Goal: Navigation & Orientation: Find specific page/section

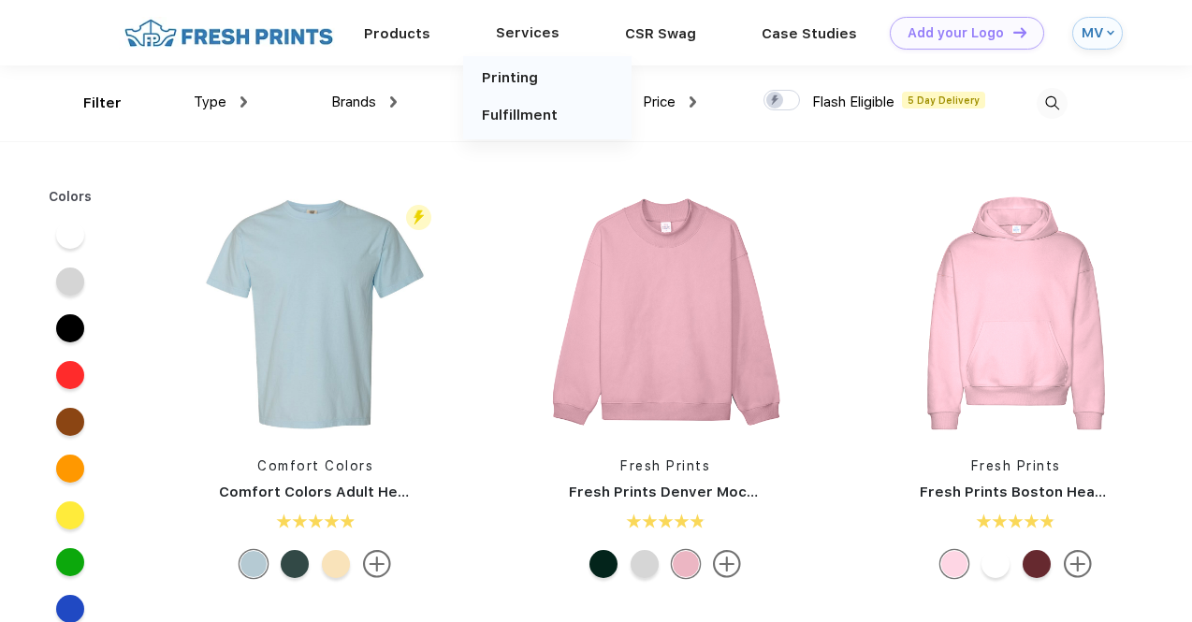
scroll to position [1, 0]
click at [1104, 25] on div "MV" at bounding box center [1097, 32] width 51 height 33
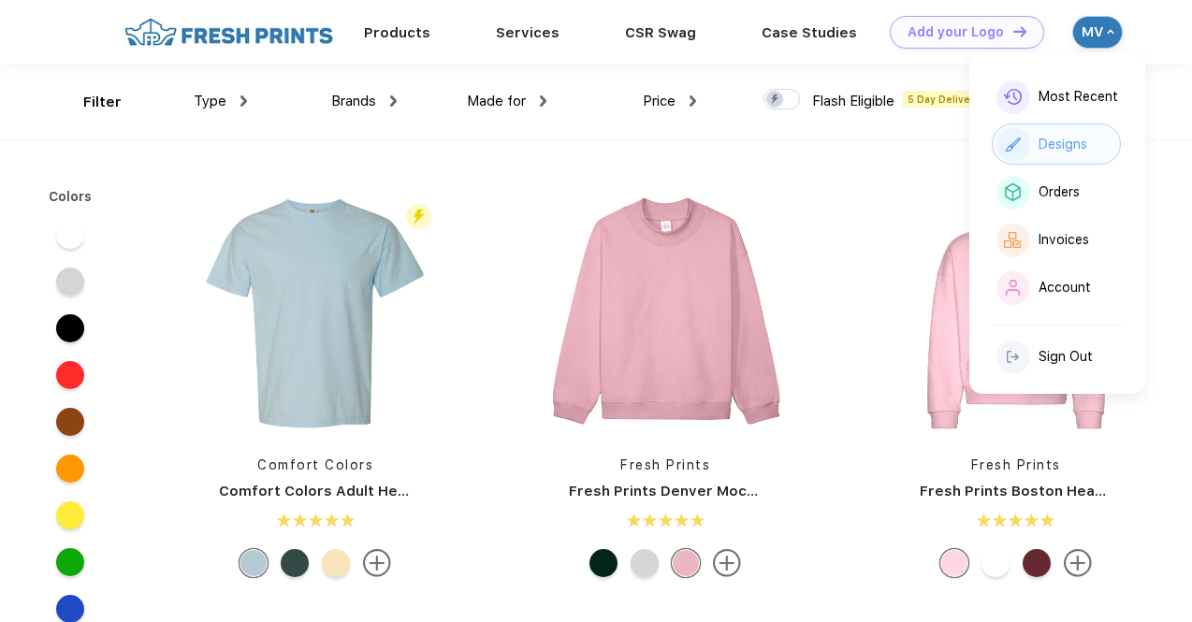
click at [1039, 149] on div "Designs" at bounding box center [1063, 145] width 49 height 16
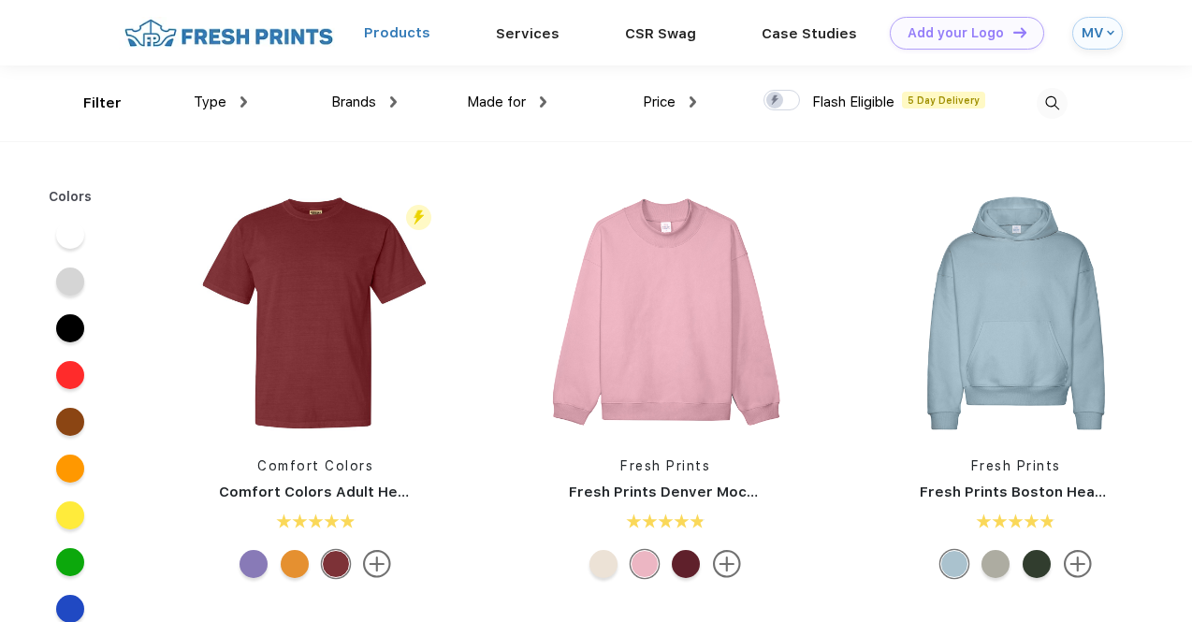
click at [403, 37] on link "Products" at bounding box center [397, 32] width 66 height 17
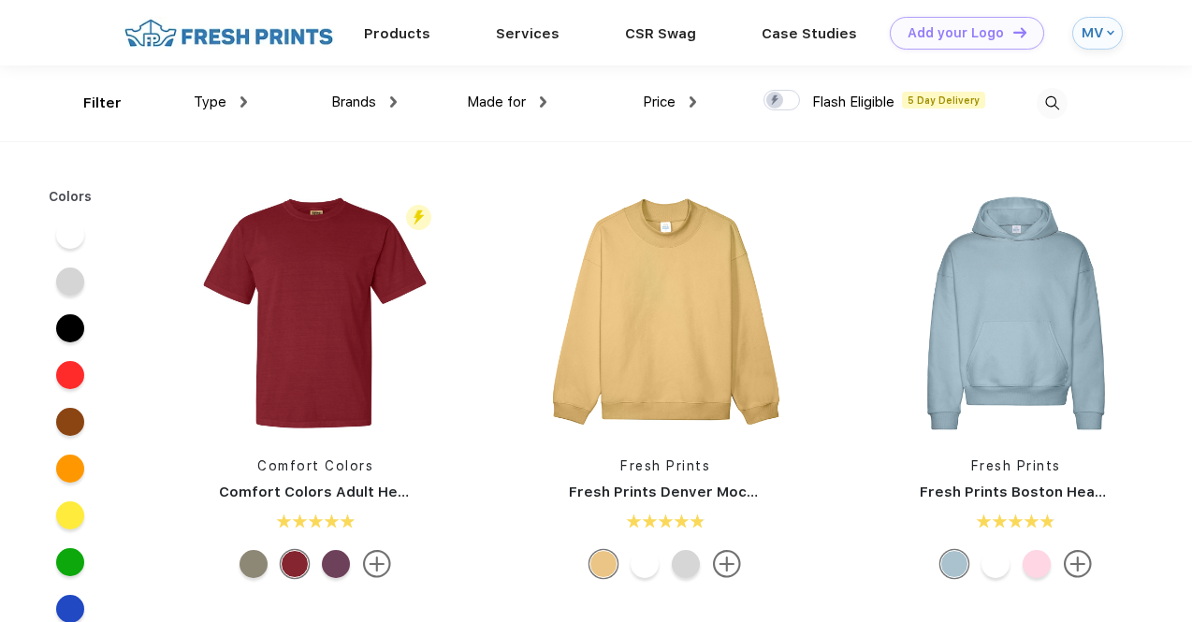
scroll to position [1, 0]
click at [225, 98] on span "Type" at bounding box center [210, 101] width 33 height 17
click at [214, 103] on span "Type" at bounding box center [210, 101] width 33 height 17
click at [348, 96] on span "Brands" at bounding box center [353, 101] width 45 height 17
